Goal: Task Accomplishment & Management: Manage account settings

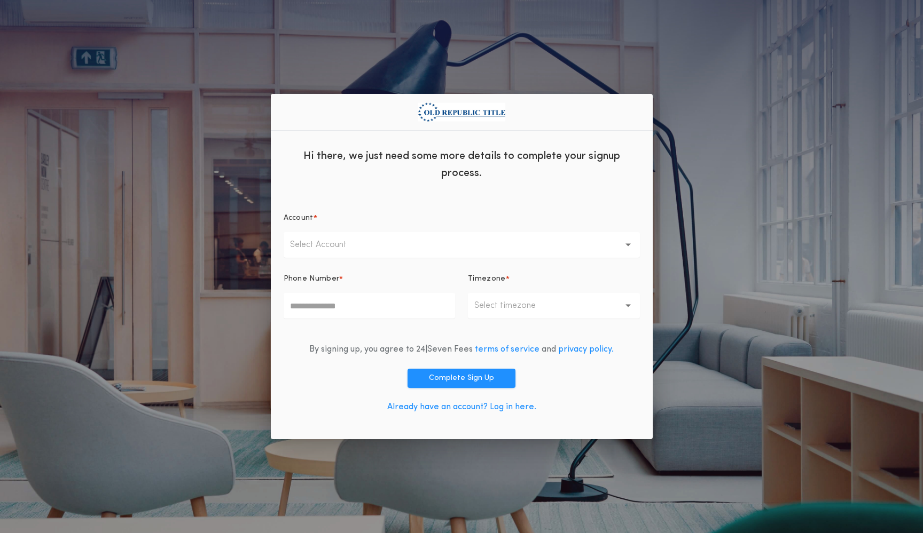
click at [374, 245] on button "Select Account" at bounding box center [462, 245] width 356 height 26
click at [370, 268] on p "ORT Chicago" at bounding box center [462, 273] width 356 height 26
click at [345, 308] on input "Phone Number *" at bounding box center [370, 306] width 172 height 26
type input "**********"
click at [525, 308] on p "Select timezone" at bounding box center [513, 306] width 78 height 13
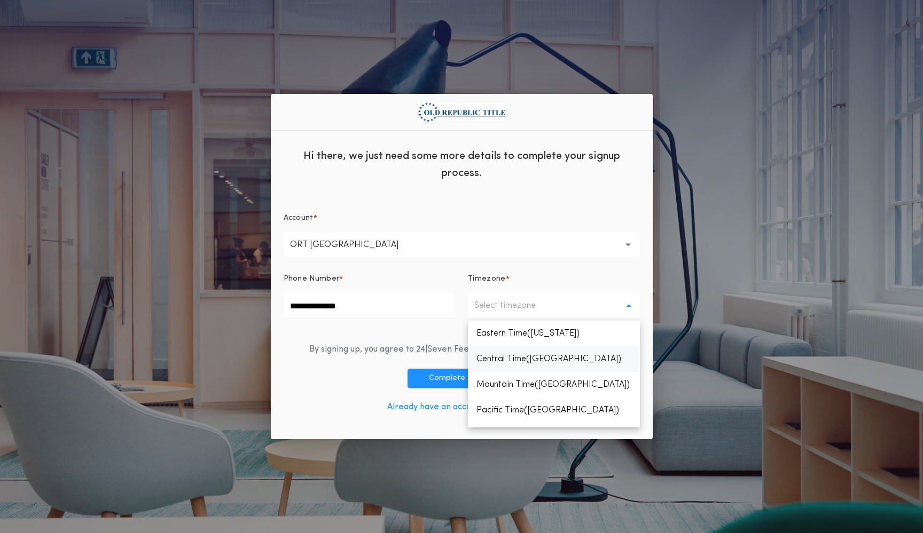
click at [539, 357] on p "Central Time(Chicago)" at bounding box center [554, 360] width 172 height 26
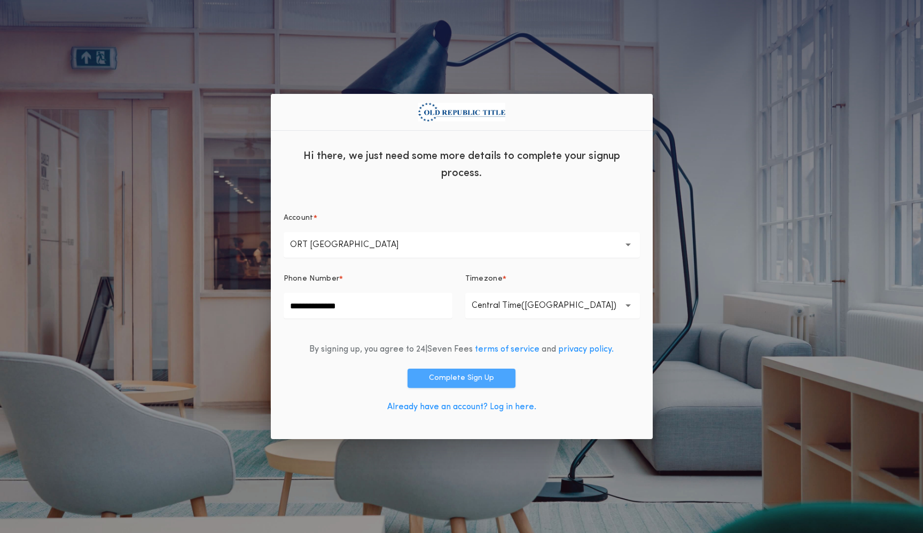
click at [461, 378] on button "Complete Sign Up" at bounding box center [461, 378] width 108 height 19
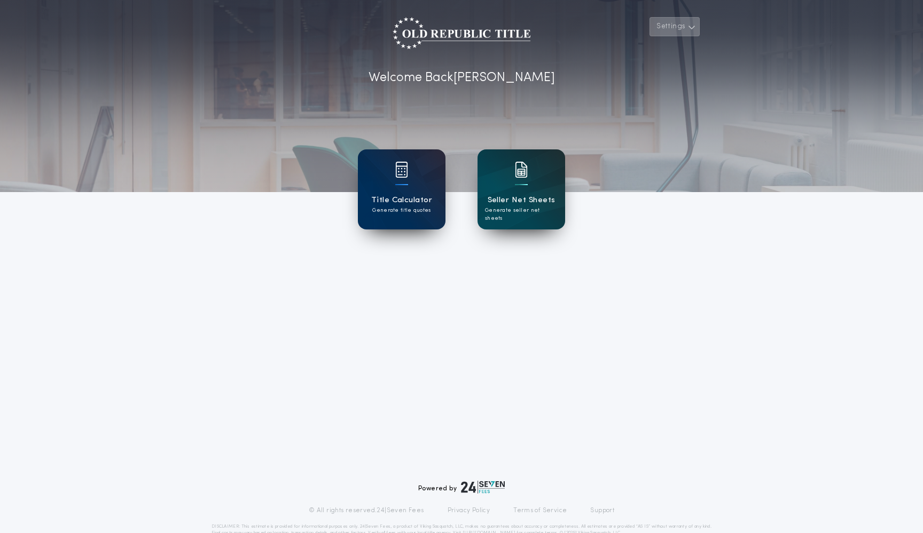
click at [677, 30] on button "Settings" at bounding box center [674, 26] width 50 height 19
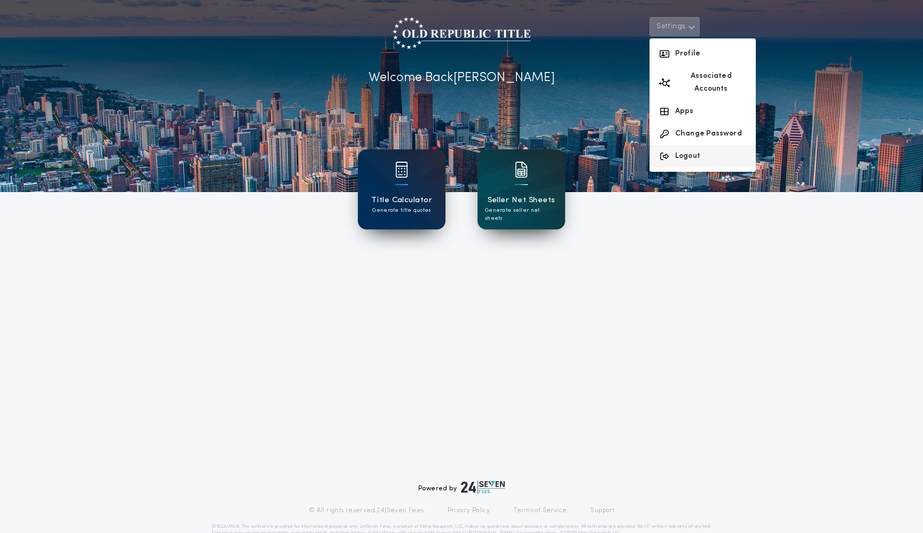
click at [695, 145] on button "Logout" at bounding box center [702, 156] width 106 height 22
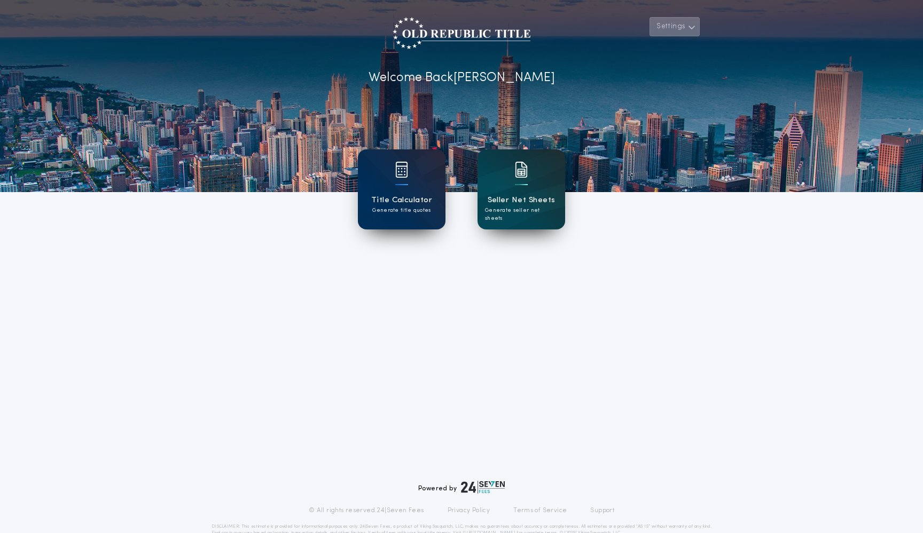
click at [673, 30] on button "Settings" at bounding box center [674, 26] width 50 height 19
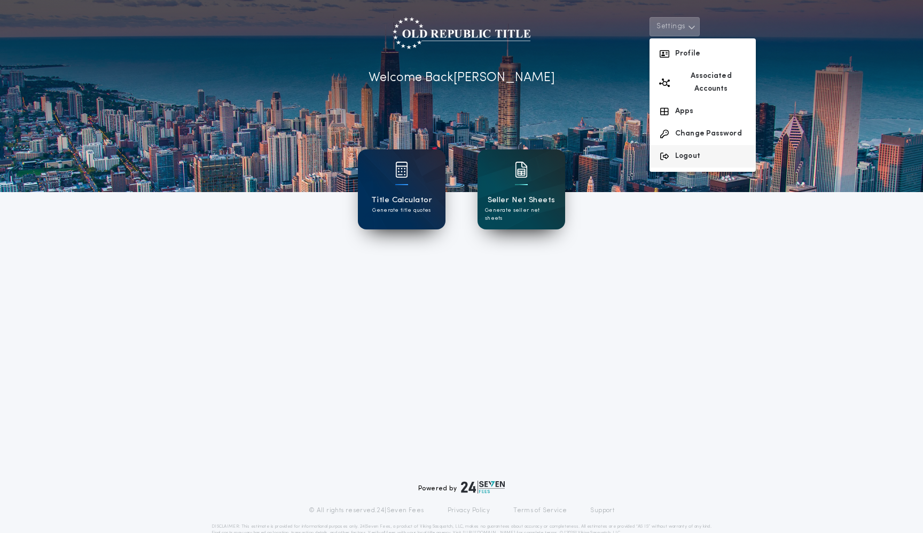
click at [708, 145] on button "Logout" at bounding box center [702, 156] width 106 height 22
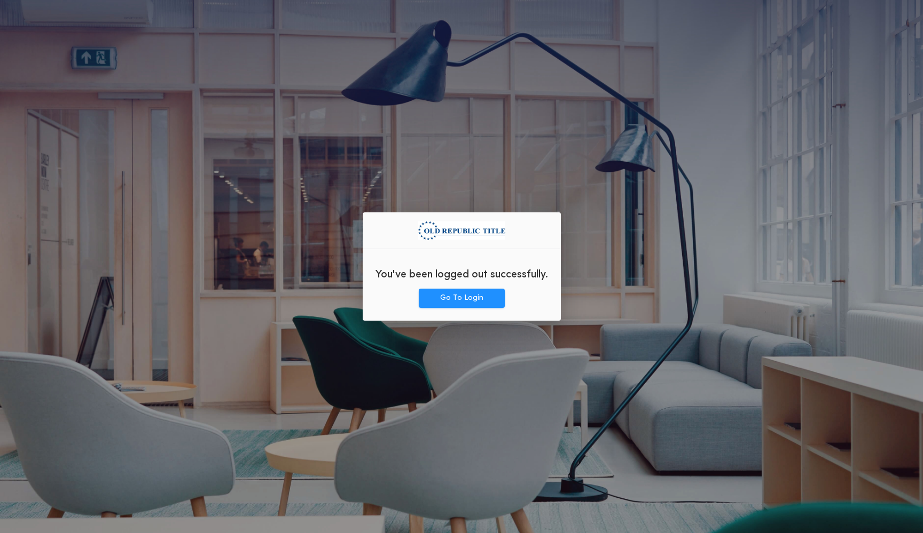
click at [192, 313] on div "You've been logged out successfully. Go To Login" at bounding box center [461, 266] width 923 height 533
